Goal: Information Seeking & Learning: Find specific fact

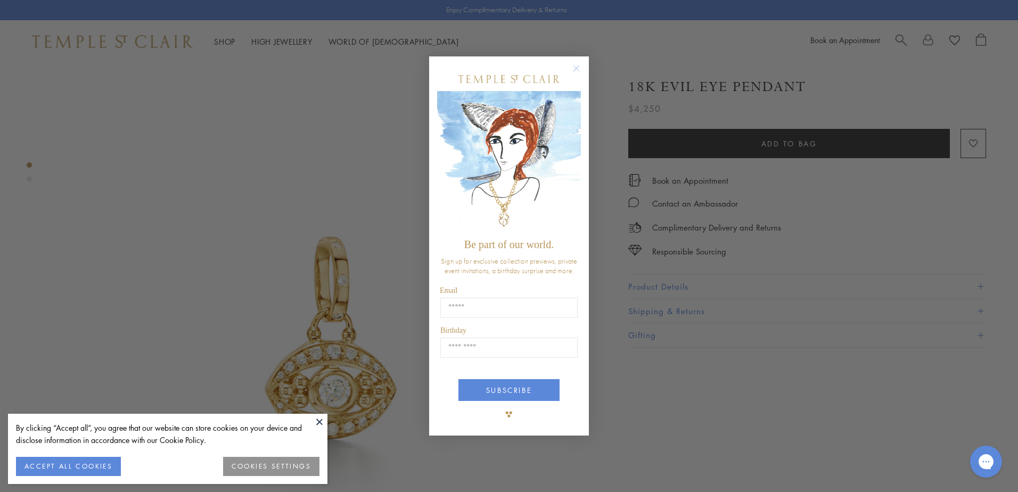
click at [574, 64] on circle "Close dialog" at bounding box center [576, 68] width 13 height 13
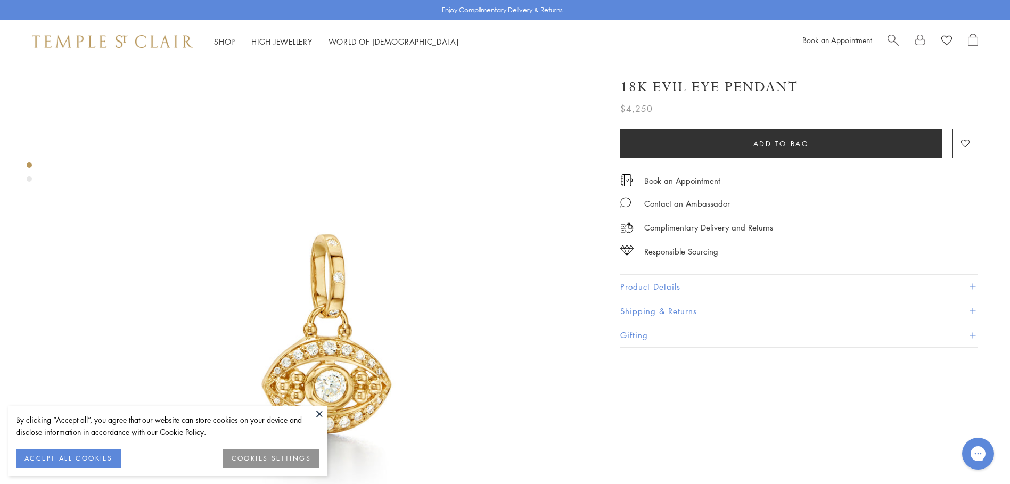
click at [315, 411] on button at bounding box center [319, 414] width 16 height 16
click at [706, 279] on button "Product Details" at bounding box center [799, 287] width 358 height 24
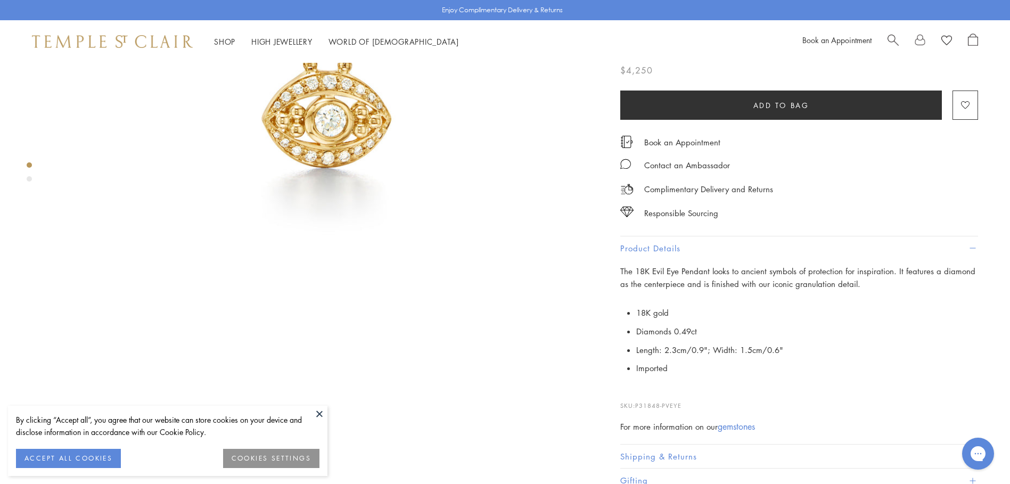
scroll to position [266, 0]
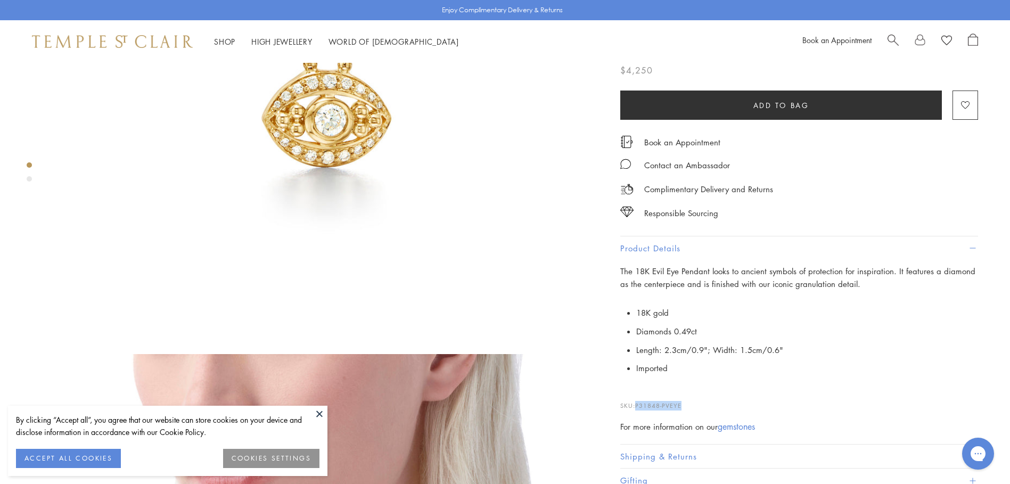
drag, startPoint x: 685, startPoint y: 405, endPoint x: 638, endPoint y: 409, distance: 47.0
click at [638, 409] on p "SKU: P31848-PVEYE" at bounding box center [799, 400] width 358 height 20
copy span "P31848-PVEYE"
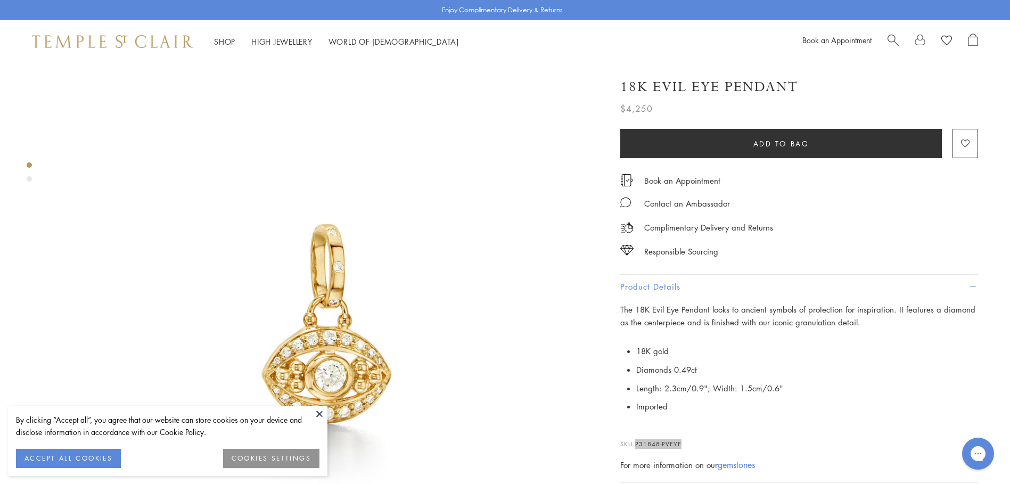
scroll to position [0, 0]
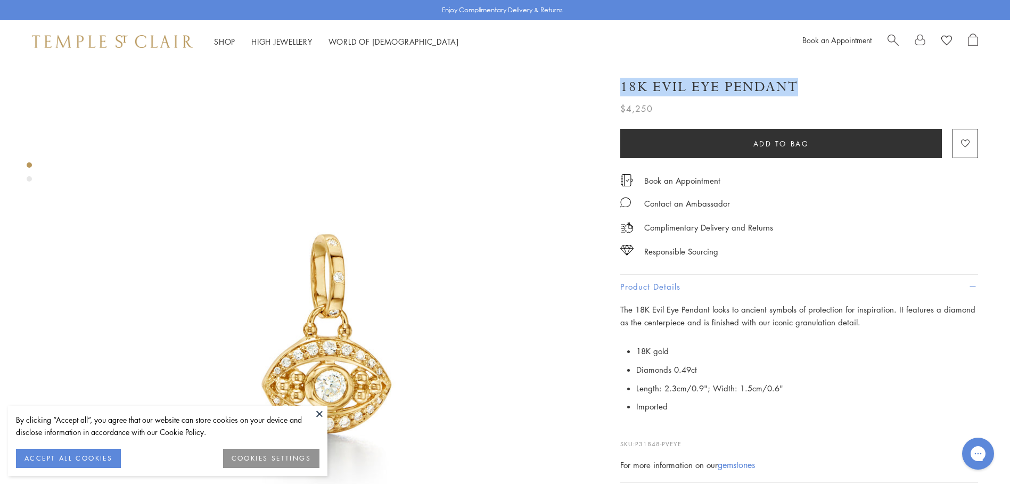
drag, startPoint x: 809, startPoint y: 87, endPoint x: 795, endPoint y: 75, distance: 18.5
click at [795, 75] on div "18K Evil Eye Pendant $4,250 The 18K Evil Eye Pendant looks to ancient symbols o…" at bounding box center [799, 91] width 358 height 48
copy h1 "18K Evil Eye Pendant"
